Goal: Check status: Check status

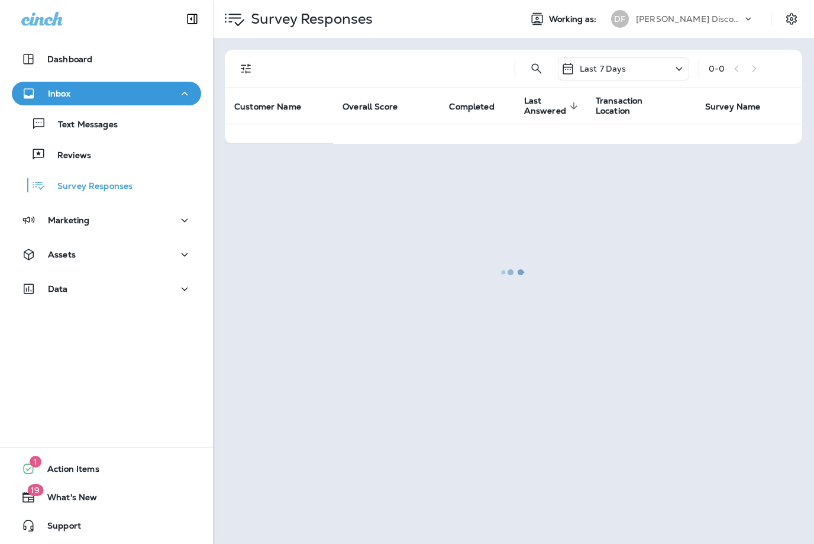
scroll to position [1, 0]
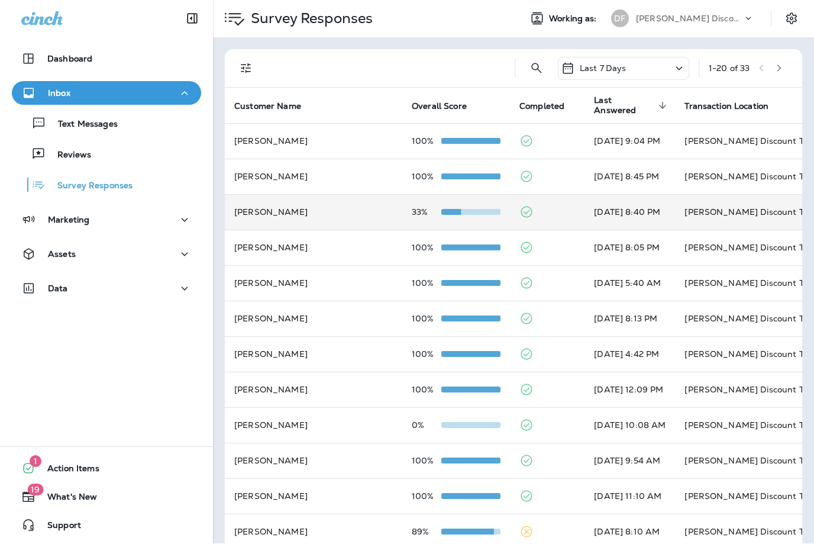
click at [282, 209] on td "[PERSON_NAME]" at bounding box center [313, 212] width 177 height 35
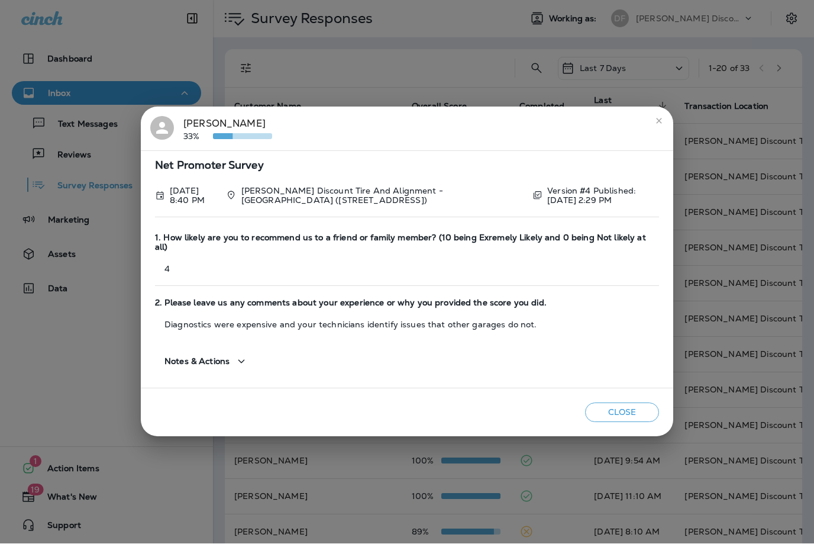
click at [659, 124] on icon "close" at bounding box center [658, 121] width 9 height 9
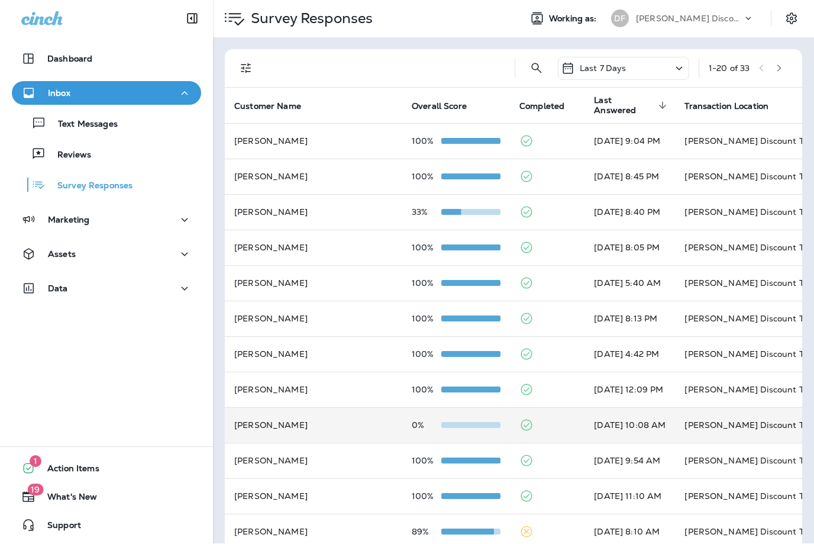
click at [248, 407] on td "[PERSON_NAME]" at bounding box center [313, 424] width 177 height 35
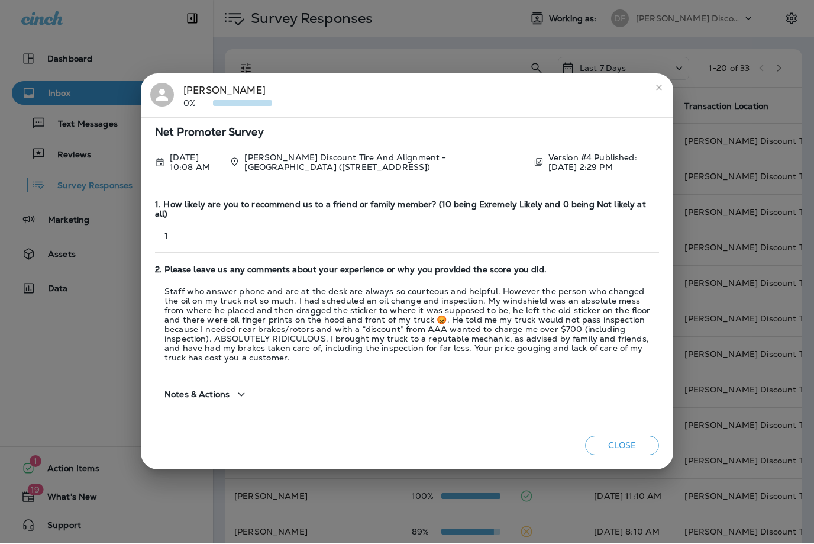
click at [661, 93] on icon "close" at bounding box center [658, 87] width 9 height 9
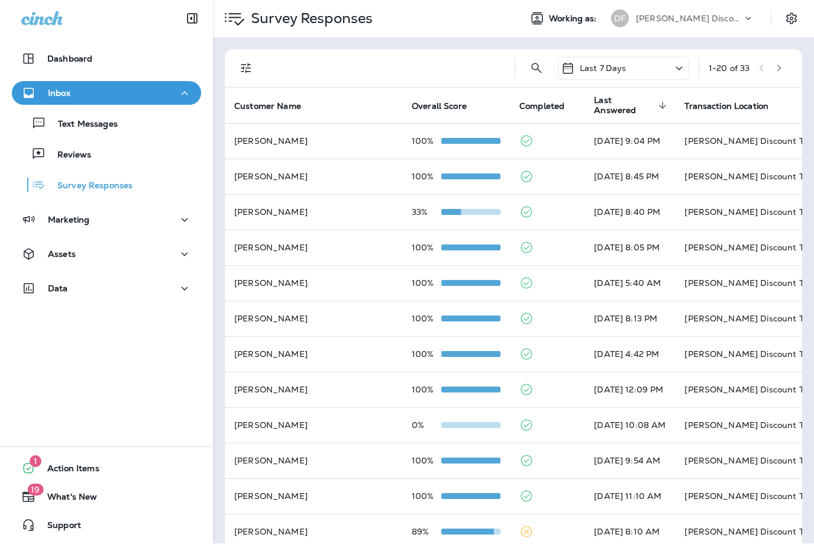
scroll to position [0, 0]
click at [67, 157] on p "Reviews" at bounding box center [69, 155] width 46 height 11
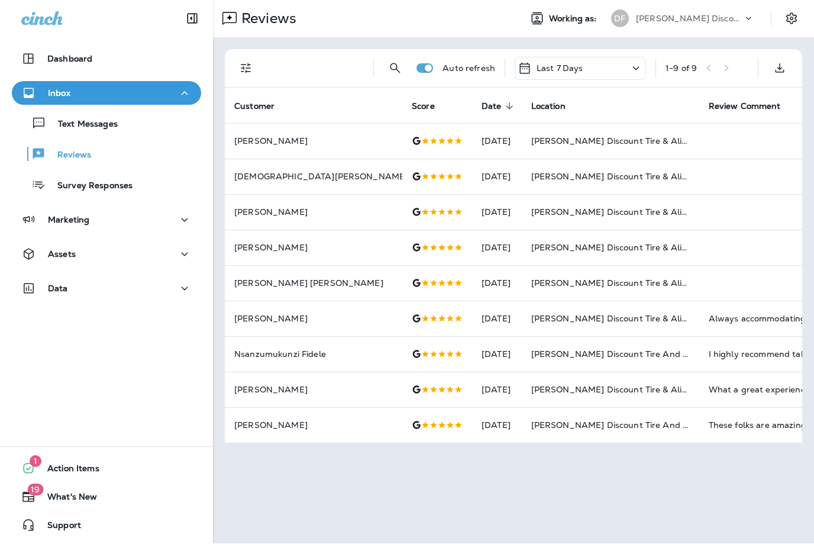
click at [635, 69] on icon at bounding box center [636, 69] width 7 height 4
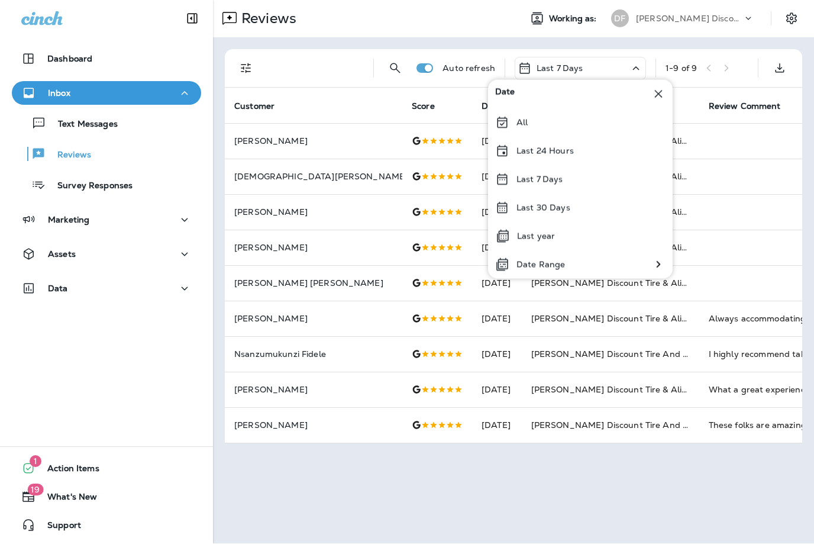
click at [762, 485] on div "Reviews Working as: DF [PERSON_NAME] Discount Tire & Alignment Auto refresh Las…" at bounding box center [513, 272] width 601 height 544
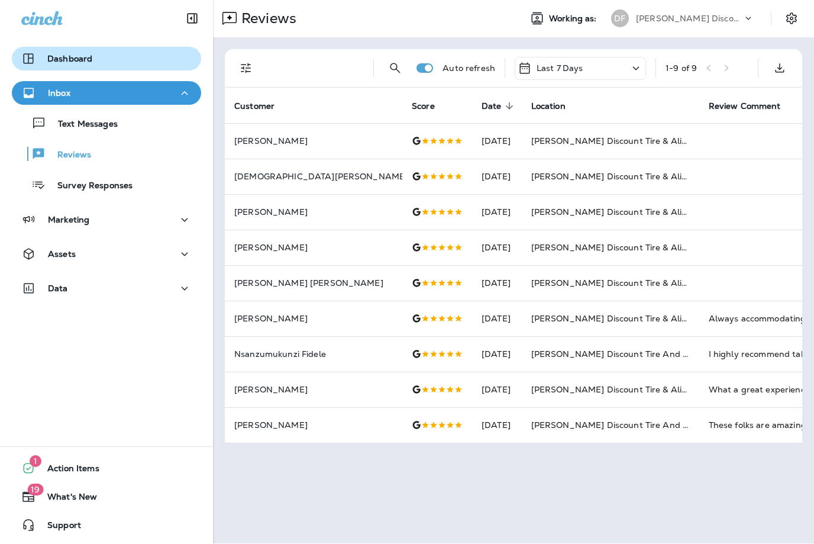
click at [57, 58] on p "Dashboard" at bounding box center [69, 58] width 45 height 9
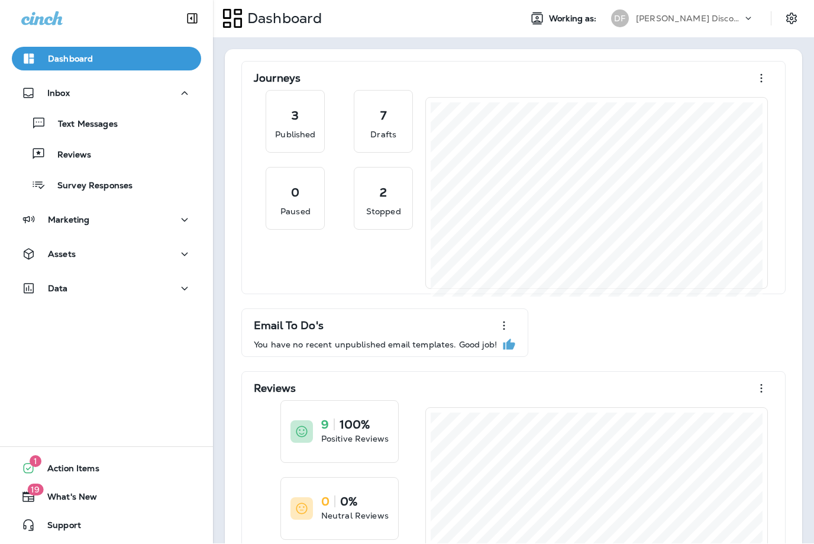
click at [739, 21] on p "[PERSON_NAME] Discount Tire & Alignment" at bounding box center [689, 18] width 106 height 9
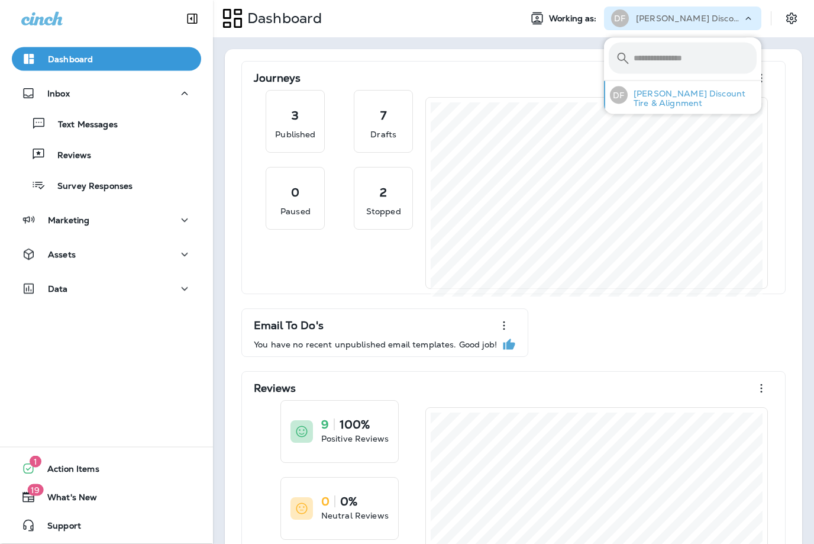
click at [726, 94] on p "[PERSON_NAME] Discount Tire & Alignment" at bounding box center [691, 98] width 129 height 19
click at [676, 98] on p "[PERSON_NAME] Discount Tire & Alignment" at bounding box center [691, 98] width 129 height 19
click at [710, 57] on input "text" at bounding box center [694, 58] width 123 height 31
click at [798, 18] on icon "Settings" at bounding box center [791, 19] width 14 height 14
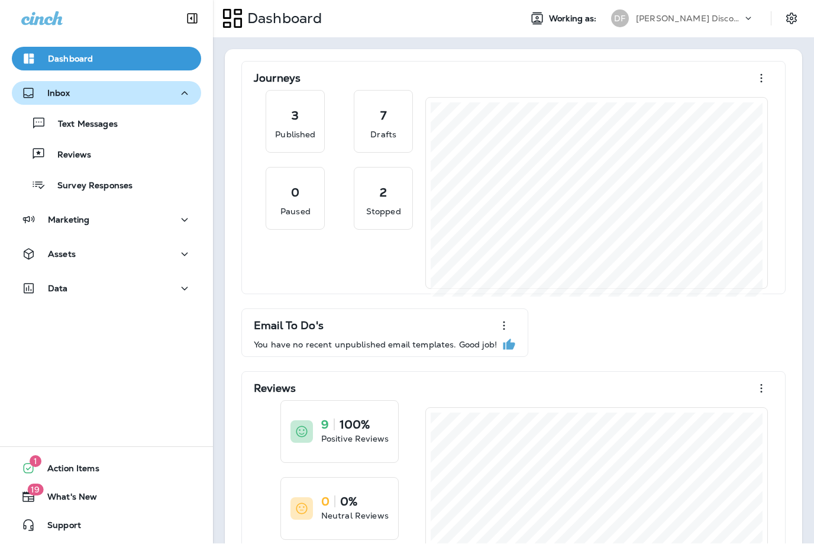
click at [41, 100] on div "Inbox" at bounding box center [45, 93] width 48 height 15
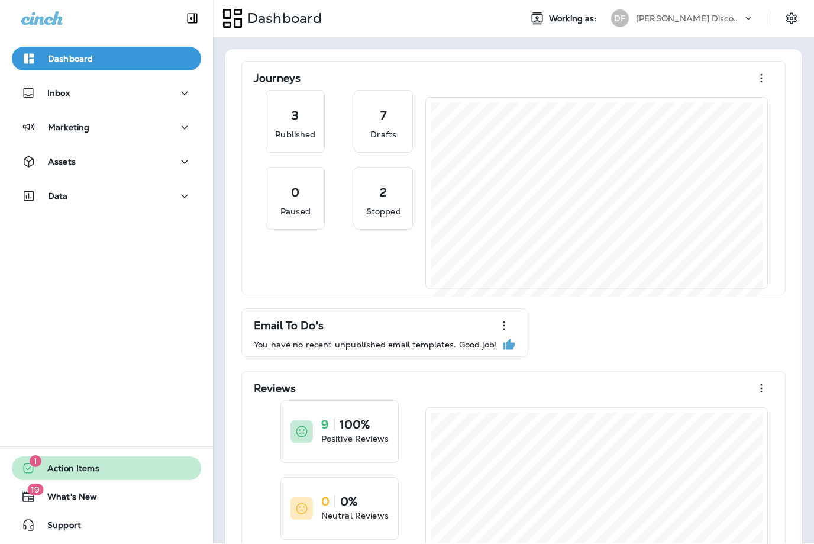
click at [74, 478] on span "Action Items" at bounding box center [67, 471] width 64 height 14
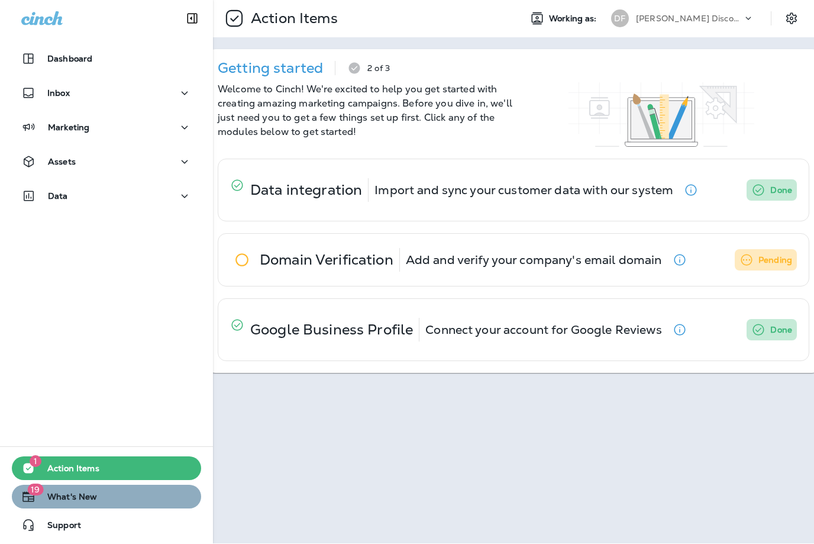
click at [59, 506] on span "What's New" at bounding box center [66, 499] width 62 height 14
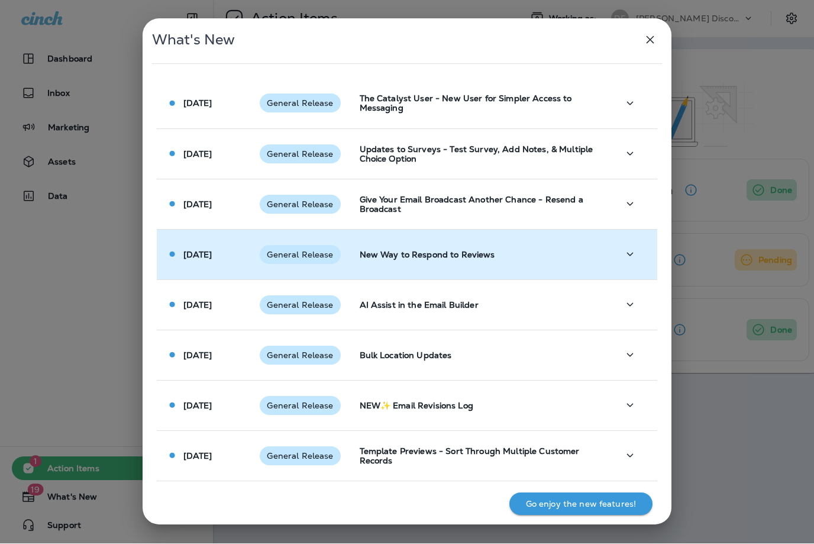
click at [629, 253] on icon "button" at bounding box center [630, 254] width 14 height 15
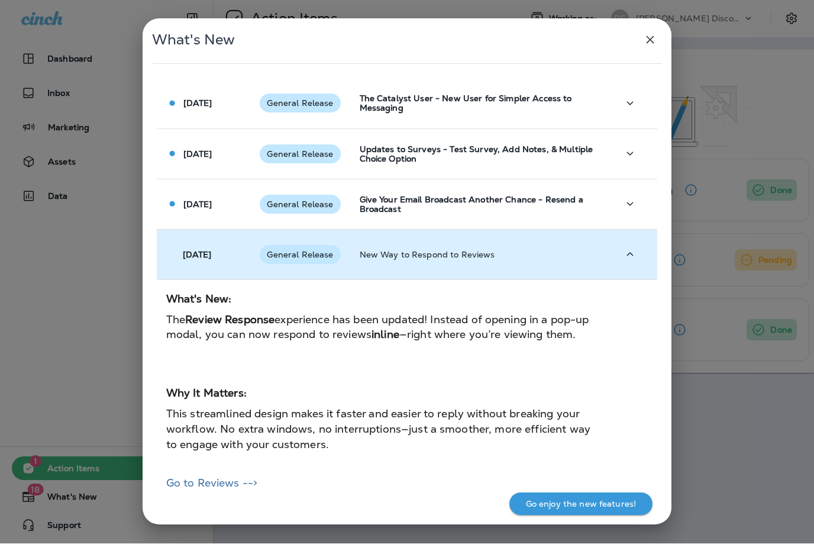
click at [48, 438] on div "What's New [DATE] General Release The Catalyst User - New User for Simpler Acce…" at bounding box center [407, 272] width 814 height 544
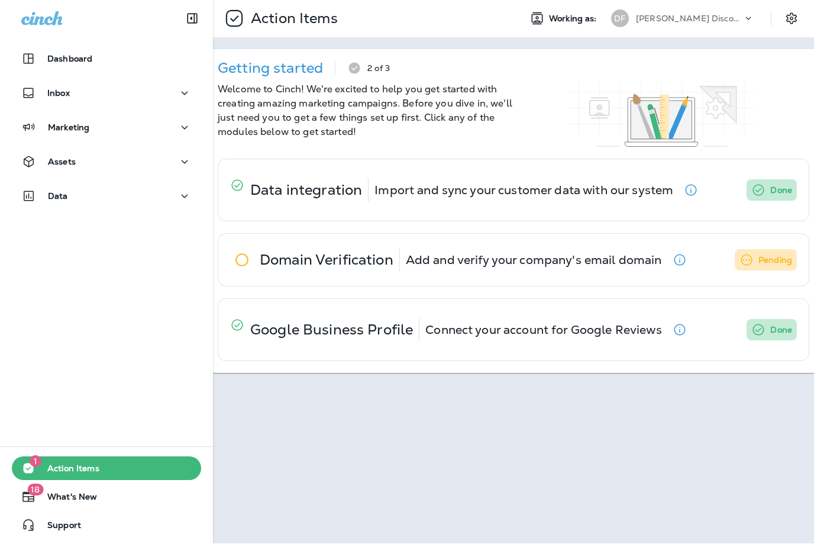
scroll to position [4, 0]
click at [59, 89] on p "Inbox" at bounding box center [58, 93] width 22 height 9
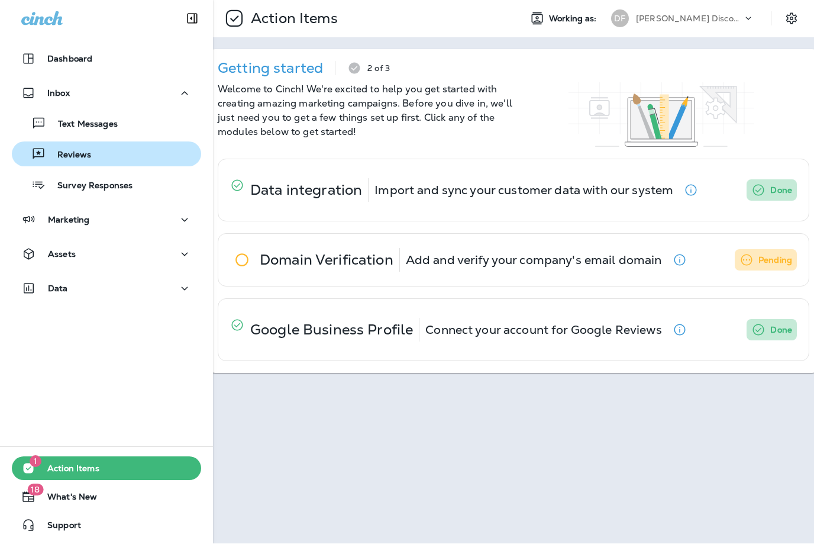
click at [69, 151] on p "Reviews" at bounding box center [69, 155] width 46 height 11
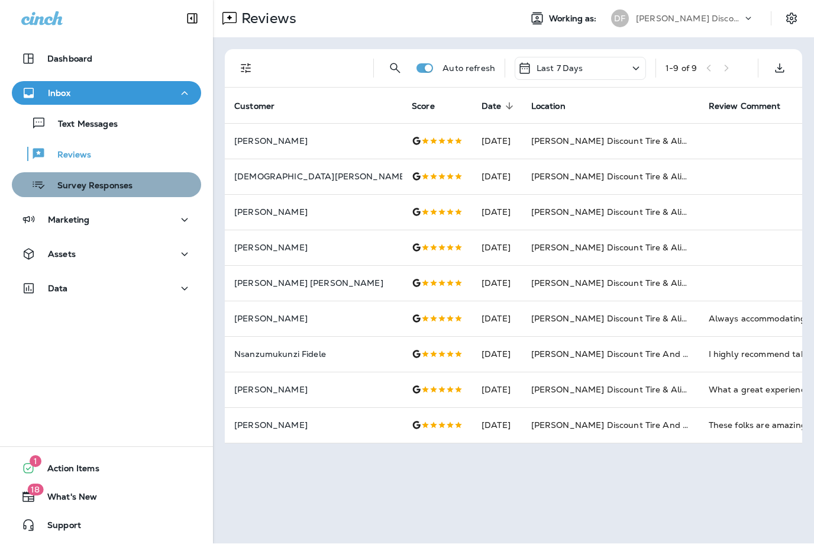
click at [58, 182] on p "Survey Responses" at bounding box center [89, 186] width 87 height 11
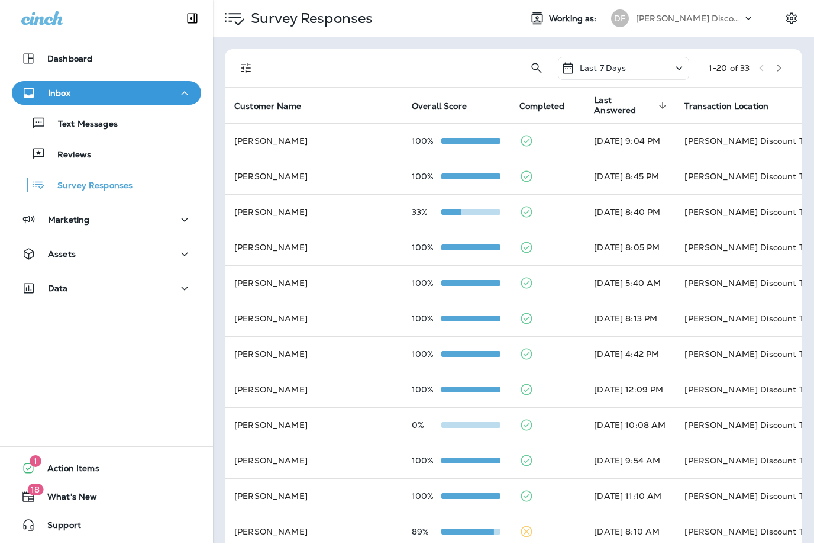
click at [247, 64] on icon "Filters" at bounding box center [246, 69] width 14 height 14
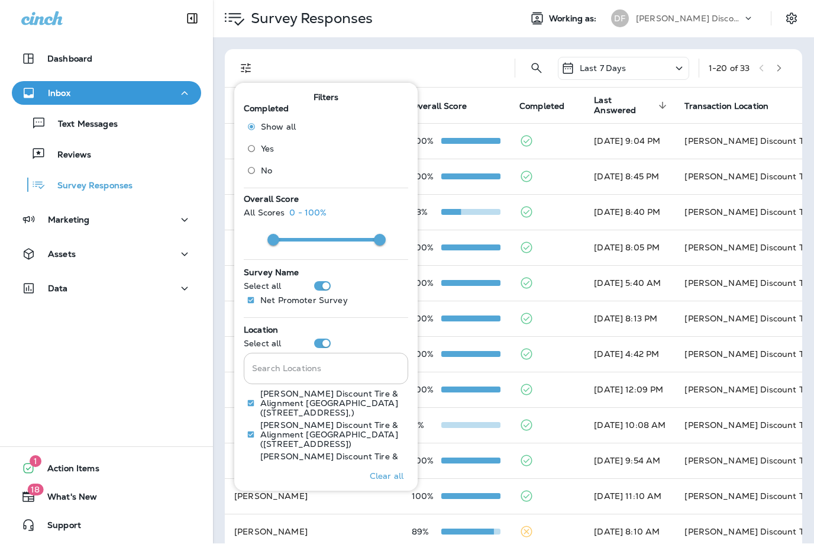
click at [259, 373] on div "Search Locations Search Locations" at bounding box center [326, 368] width 164 height 31
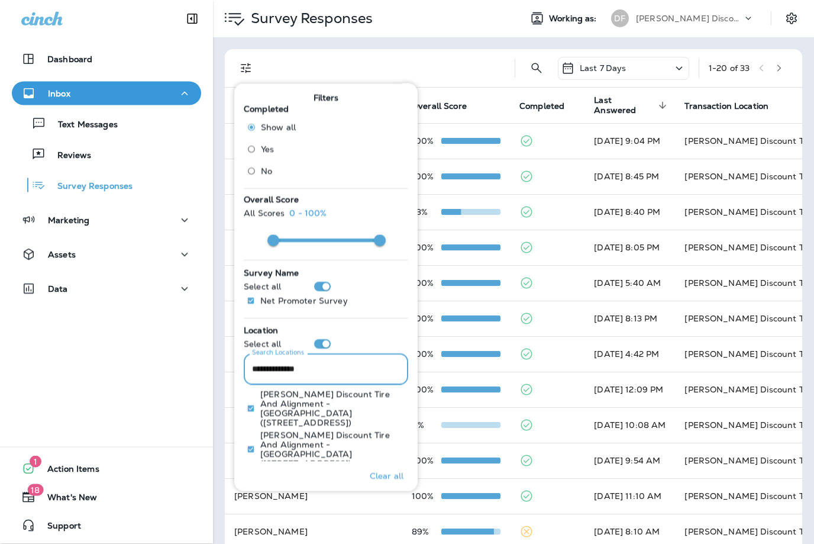
type input "**********"
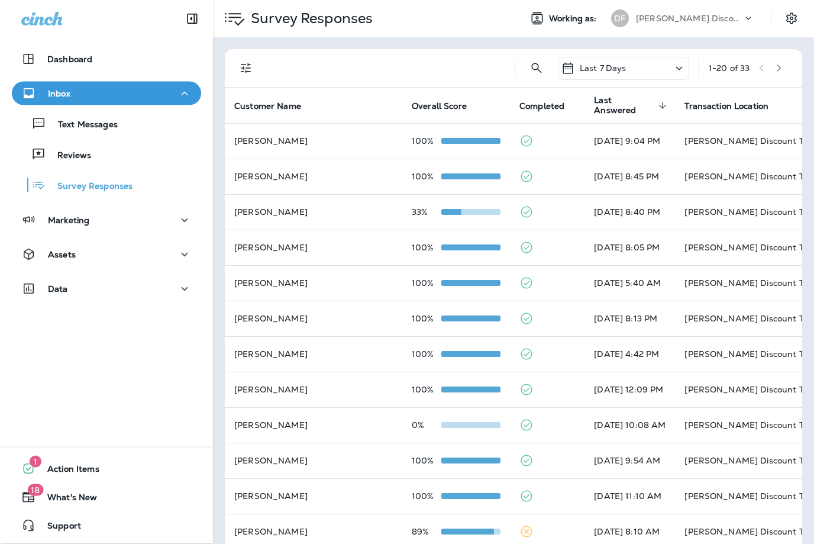
click at [680, 63] on icon at bounding box center [679, 69] width 14 height 15
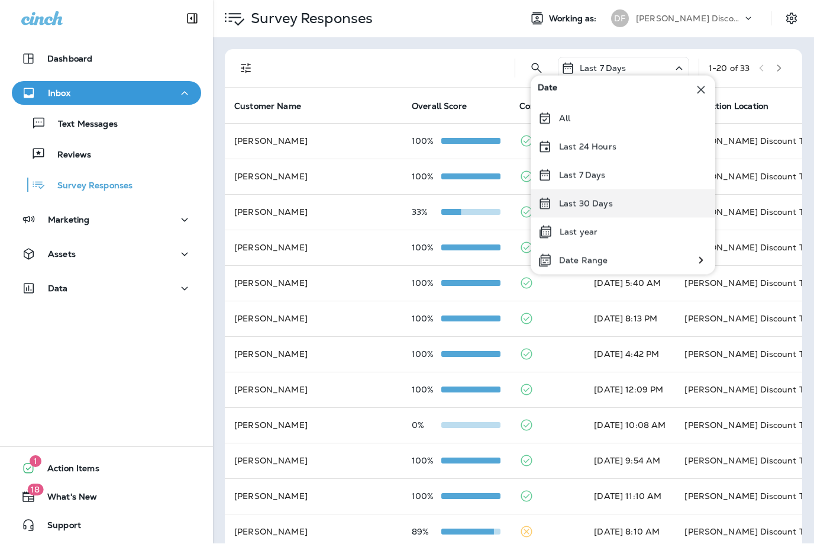
click at [603, 209] on div "Last 30 Days" at bounding box center [623, 204] width 185 height 28
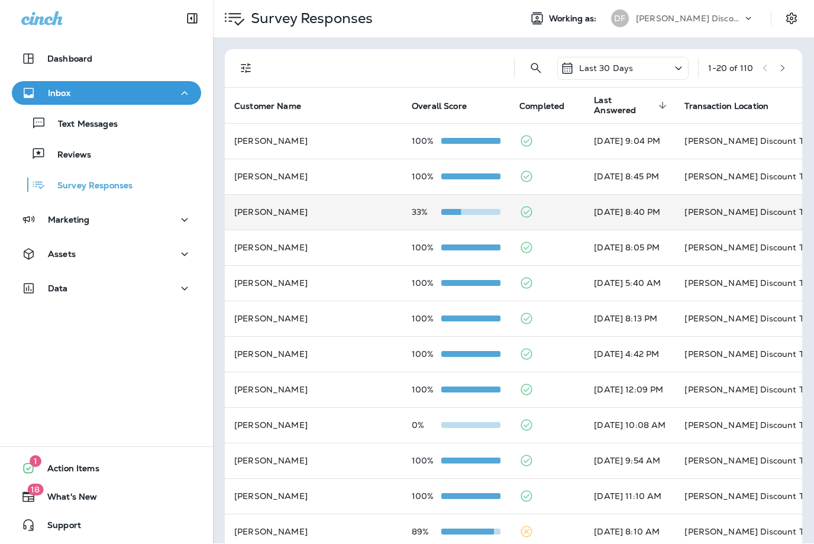
click at [260, 202] on td "[PERSON_NAME]" at bounding box center [313, 212] width 177 height 35
